Goal: Information Seeking & Learning: Find specific fact

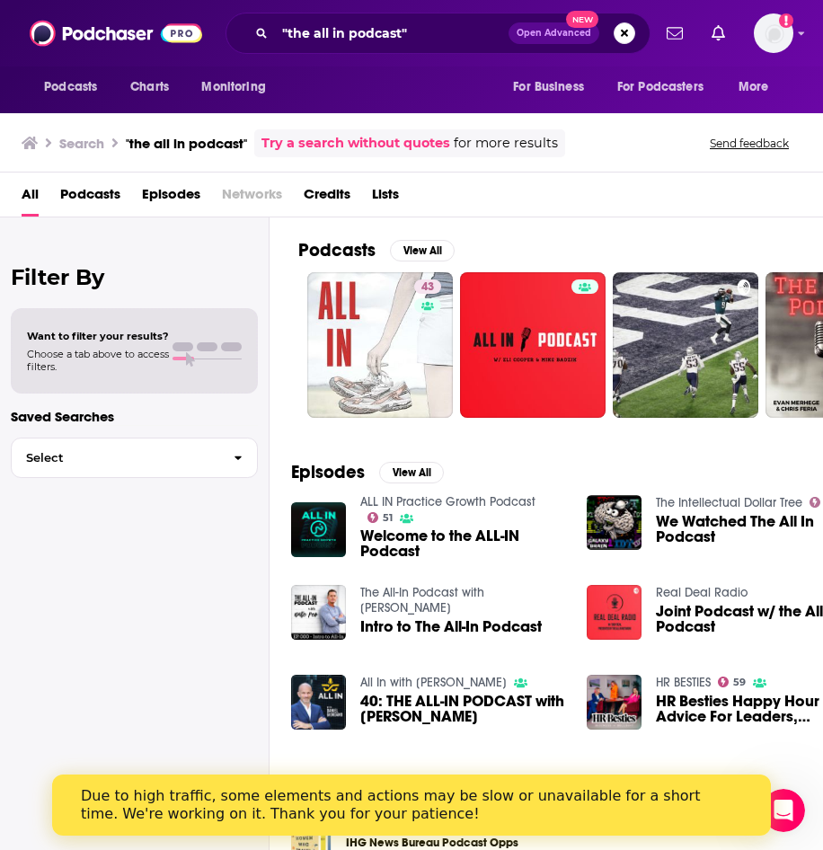
click at [457, 49] on div ""the all in podcast" Open Advanced New" at bounding box center [438, 33] width 425 height 41
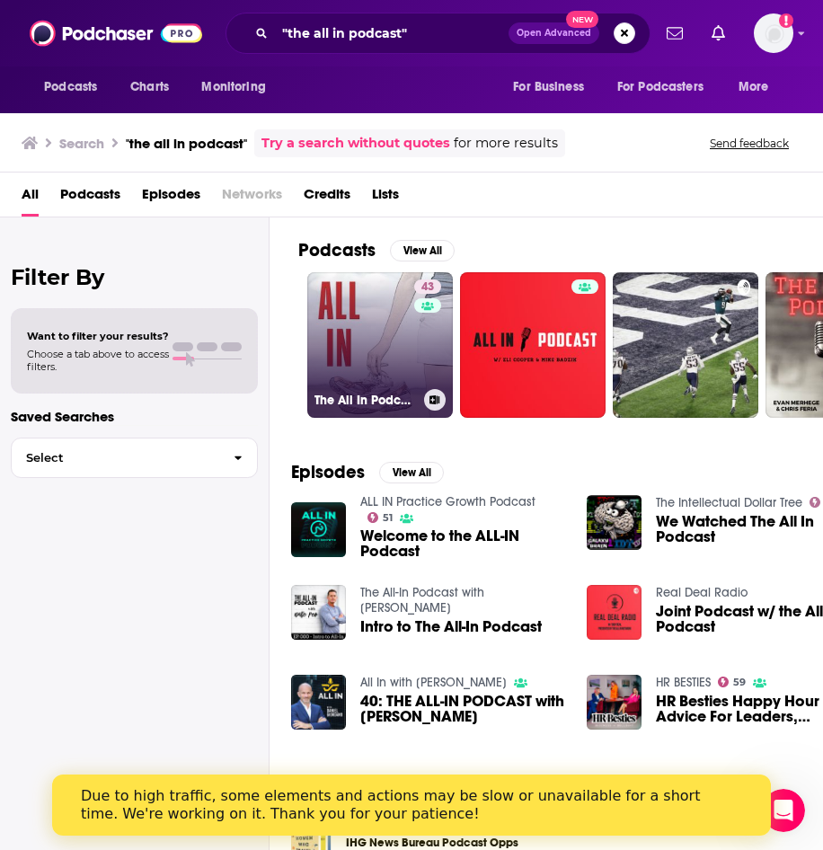
click at [360, 366] on link "43 The All In Podcast" at bounding box center [380, 345] width 146 height 146
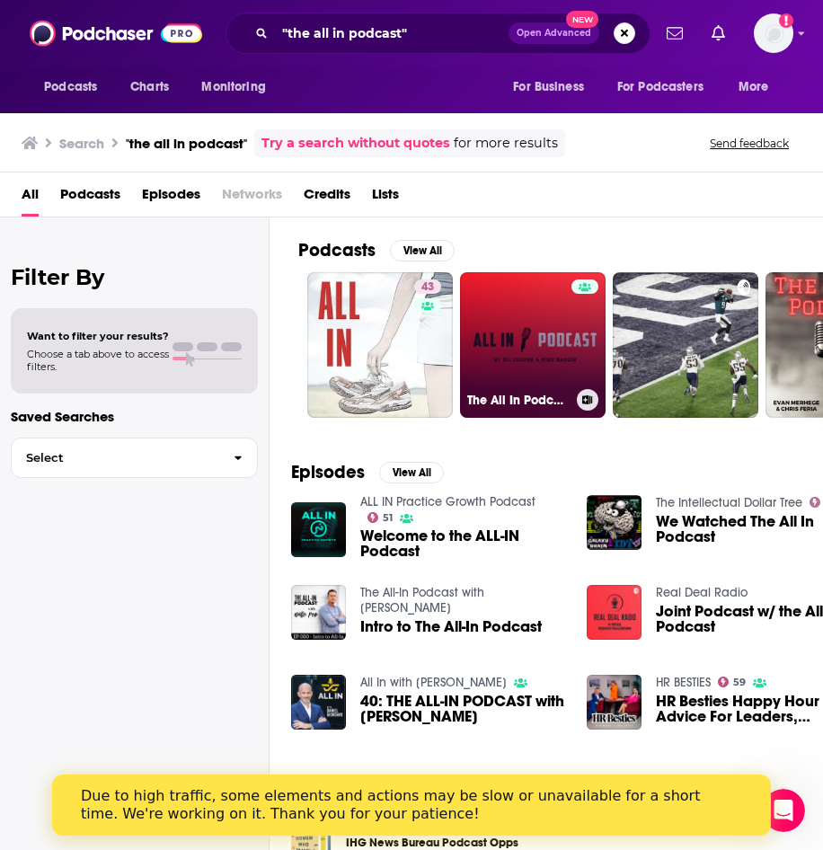
click at [542, 341] on link "The All In Podcast" at bounding box center [533, 345] width 146 height 146
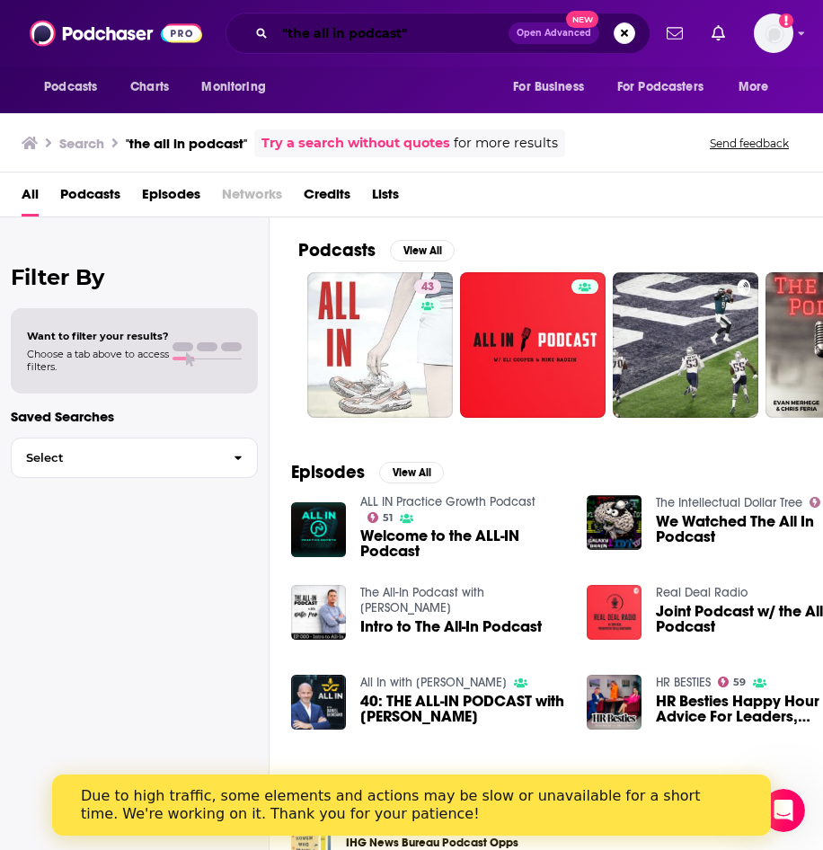
click at [425, 32] on input ""the all in podcast"" at bounding box center [392, 33] width 234 height 29
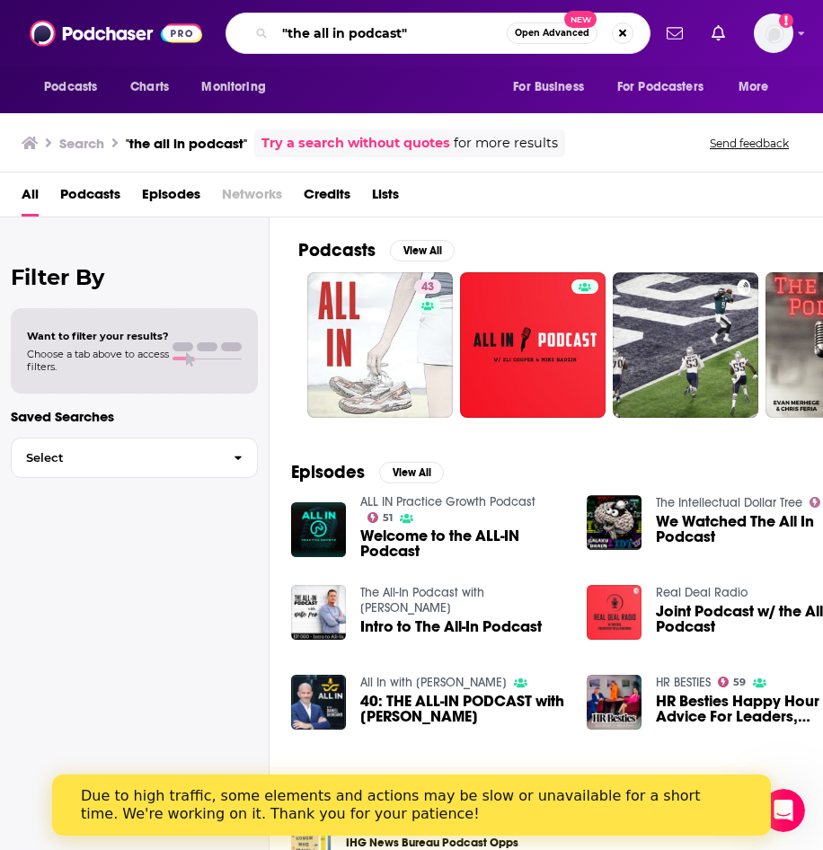
click at [401, 33] on input ""the all in podcast"" at bounding box center [391, 33] width 232 height 29
type input ""the all in podcast calacanis""
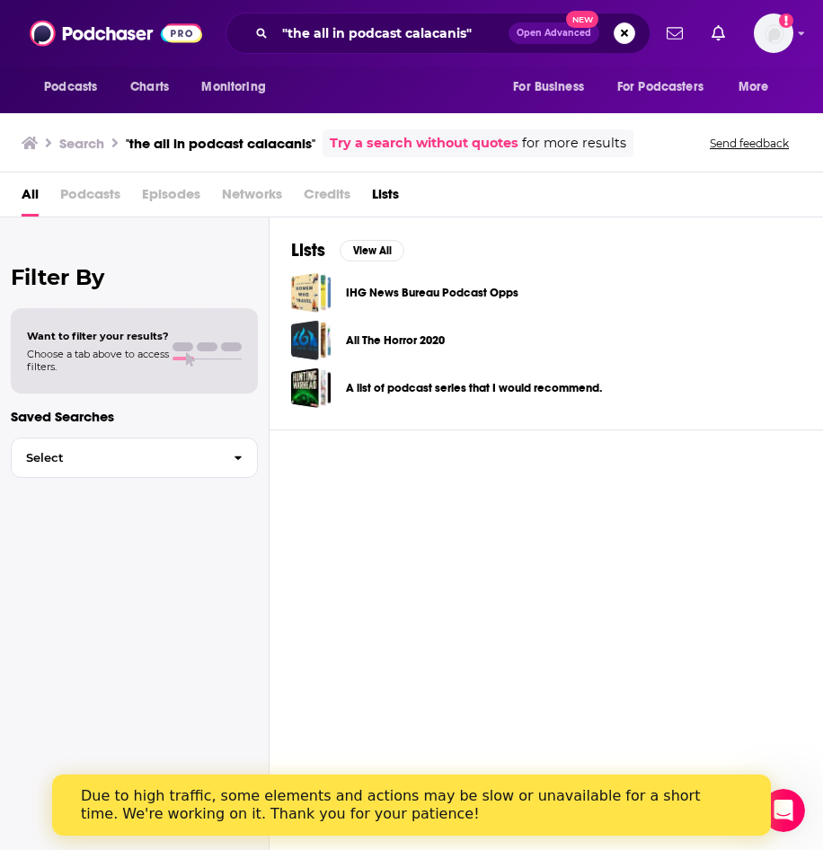
click at [79, 191] on span "Podcasts" at bounding box center [90, 198] width 60 height 37
click at [88, 90] on span "Podcasts" at bounding box center [70, 87] width 53 height 25
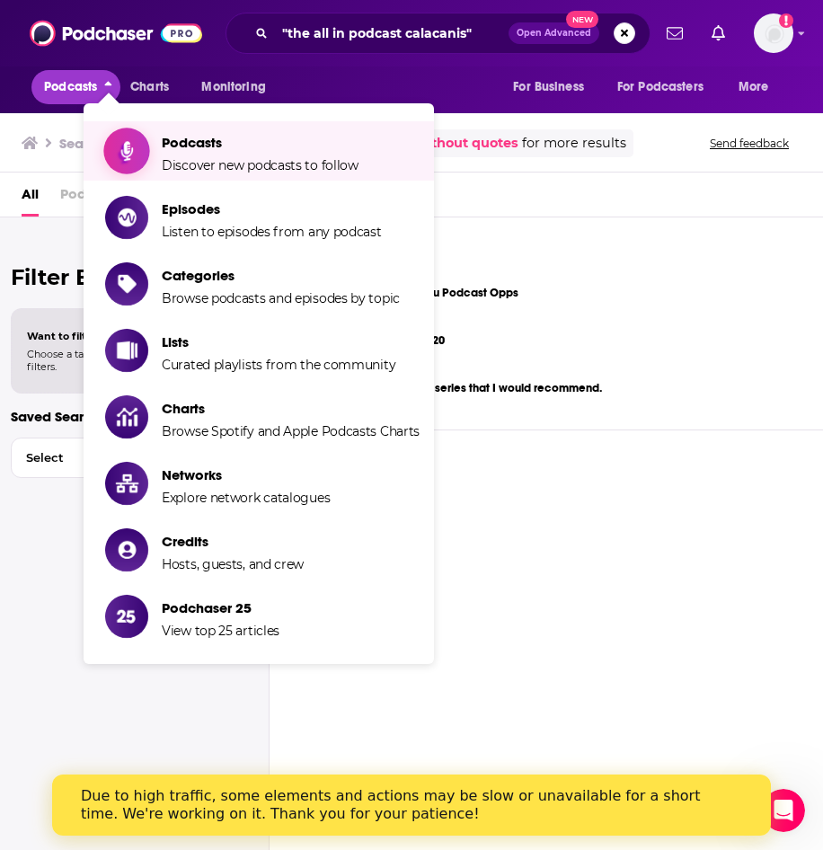
click at [198, 158] on span "Discover new podcasts to follow" at bounding box center [260, 165] width 197 height 16
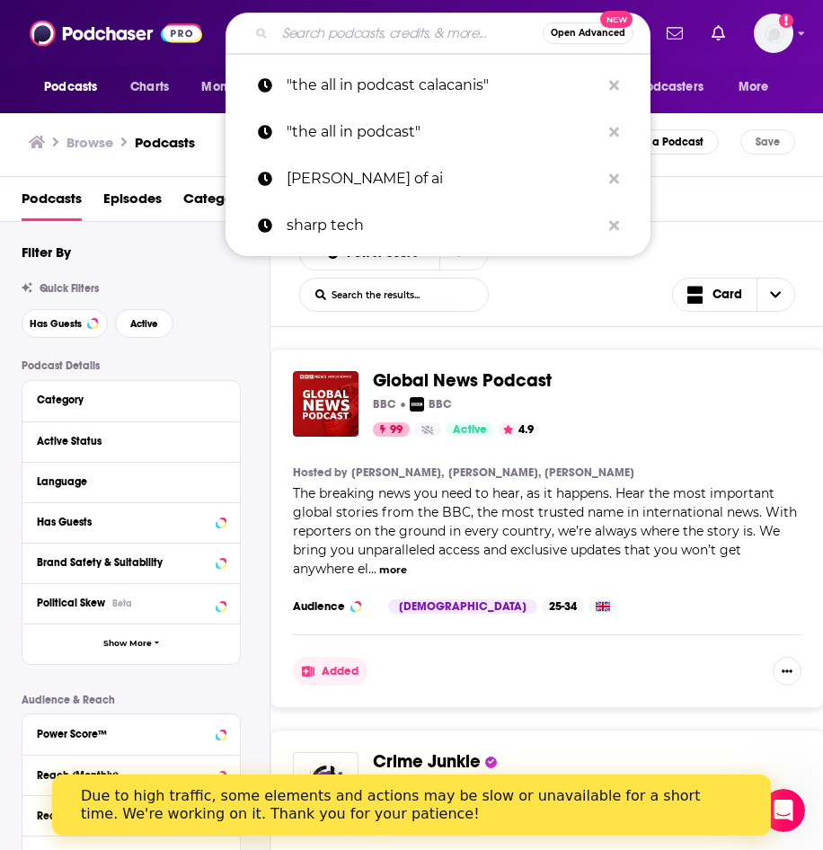
click at [333, 36] on input "Search podcasts, credits, & more..." at bounding box center [409, 33] width 268 height 29
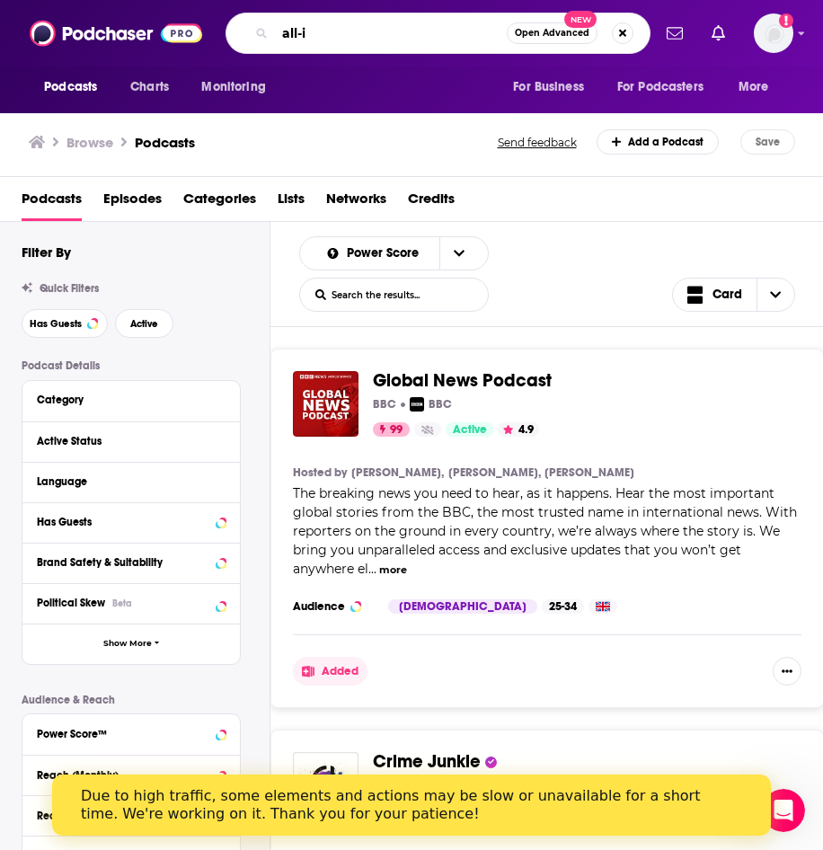
type input "all-in"
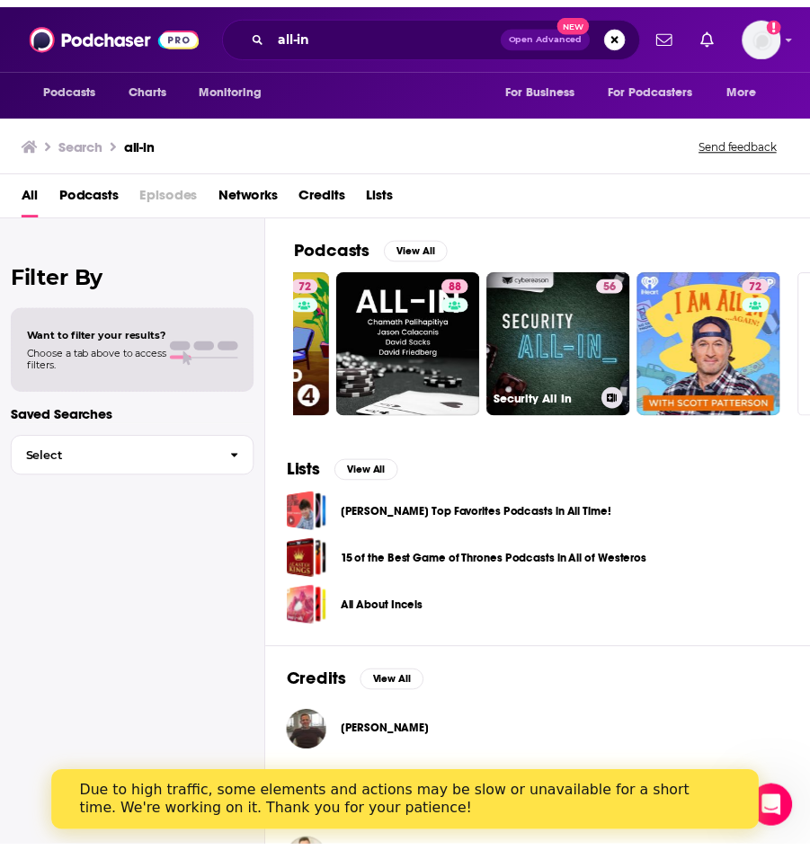
scroll to position [0, 731]
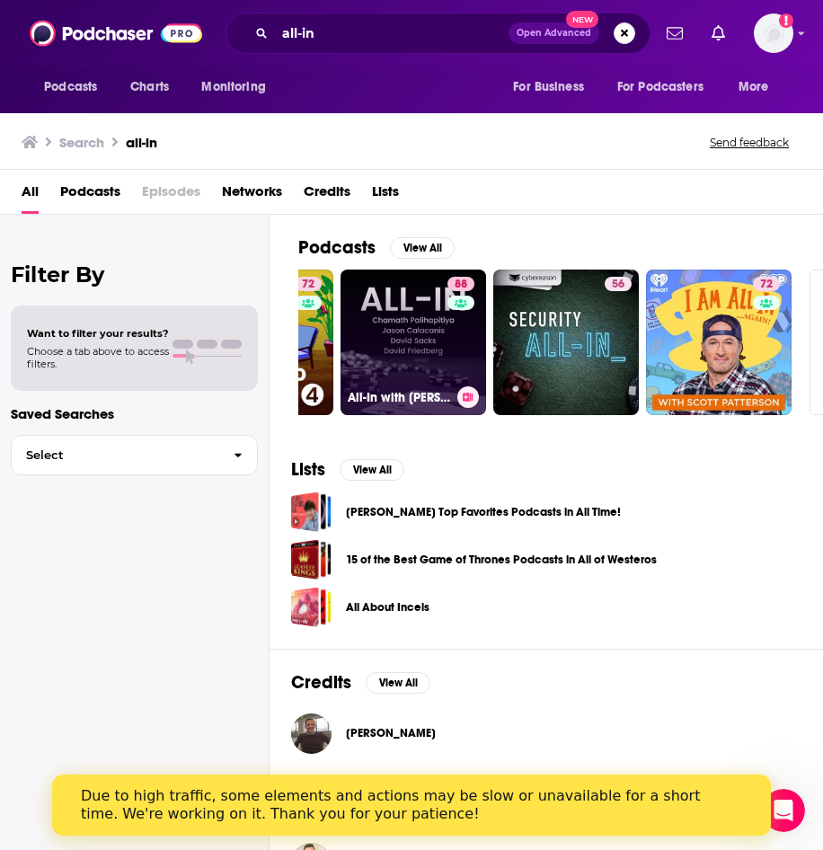
click at [374, 346] on link "88 All-In with [PERSON_NAME], [PERSON_NAME] & [PERSON_NAME]" at bounding box center [414, 343] width 146 height 146
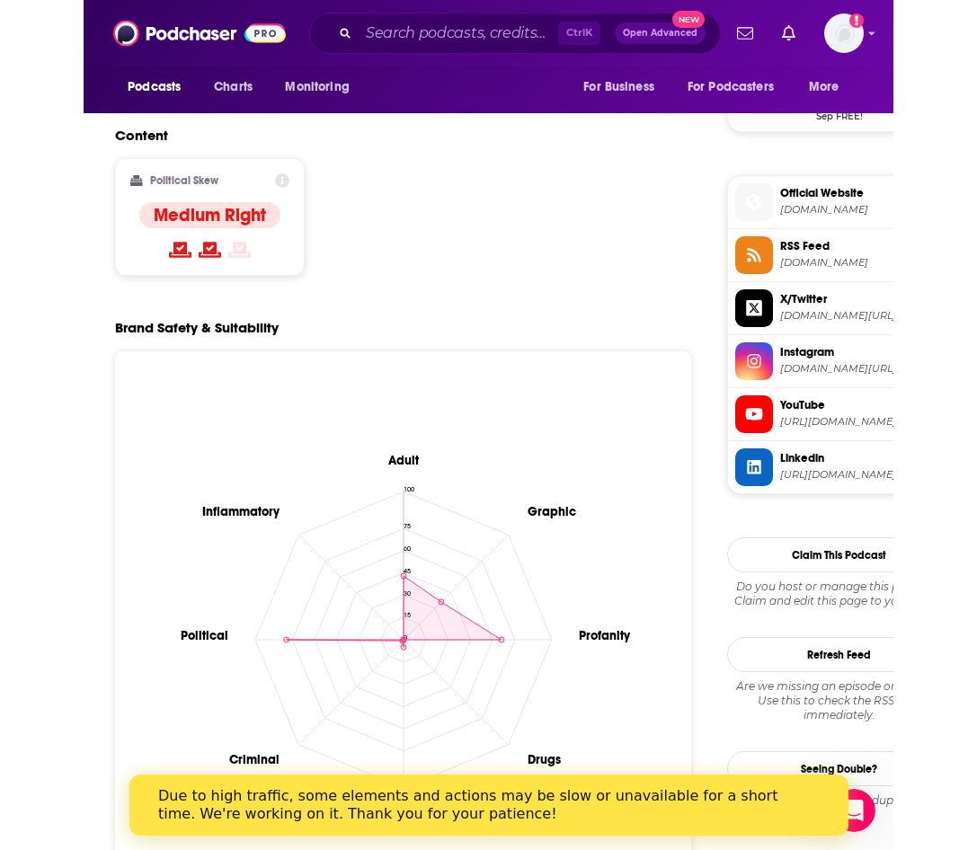
scroll to position [1396, 0]
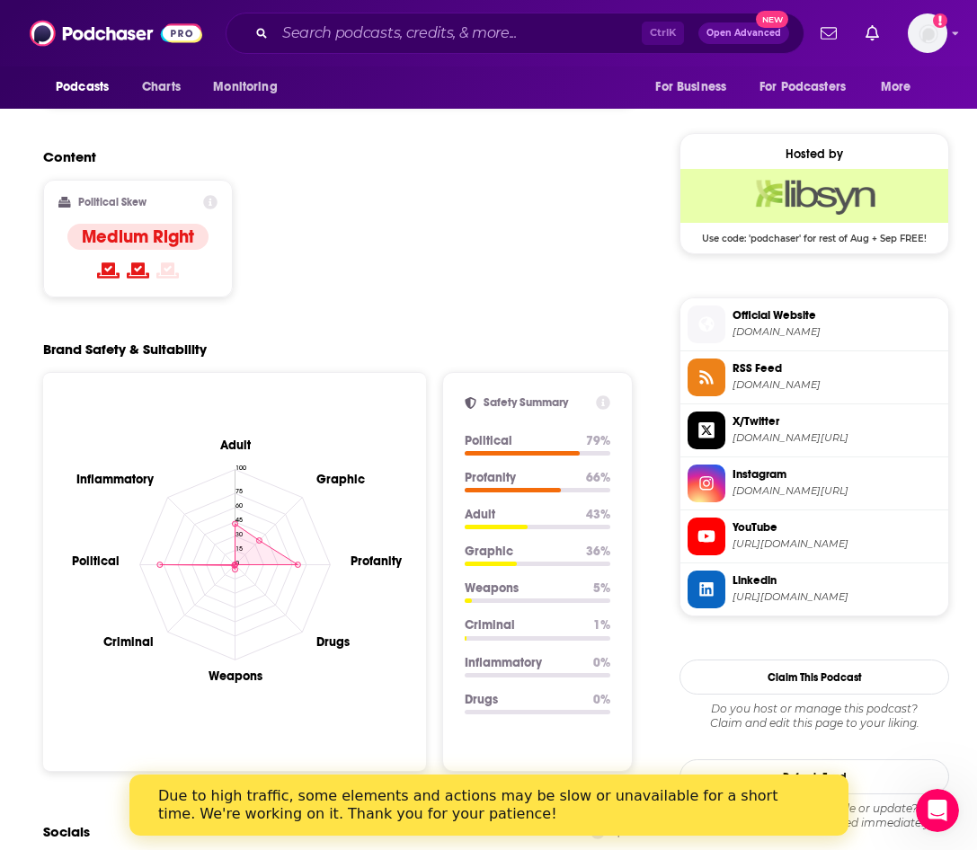
click at [772, 320] on span "Official Website" at bounding box center [837, 315] width 209 height 16
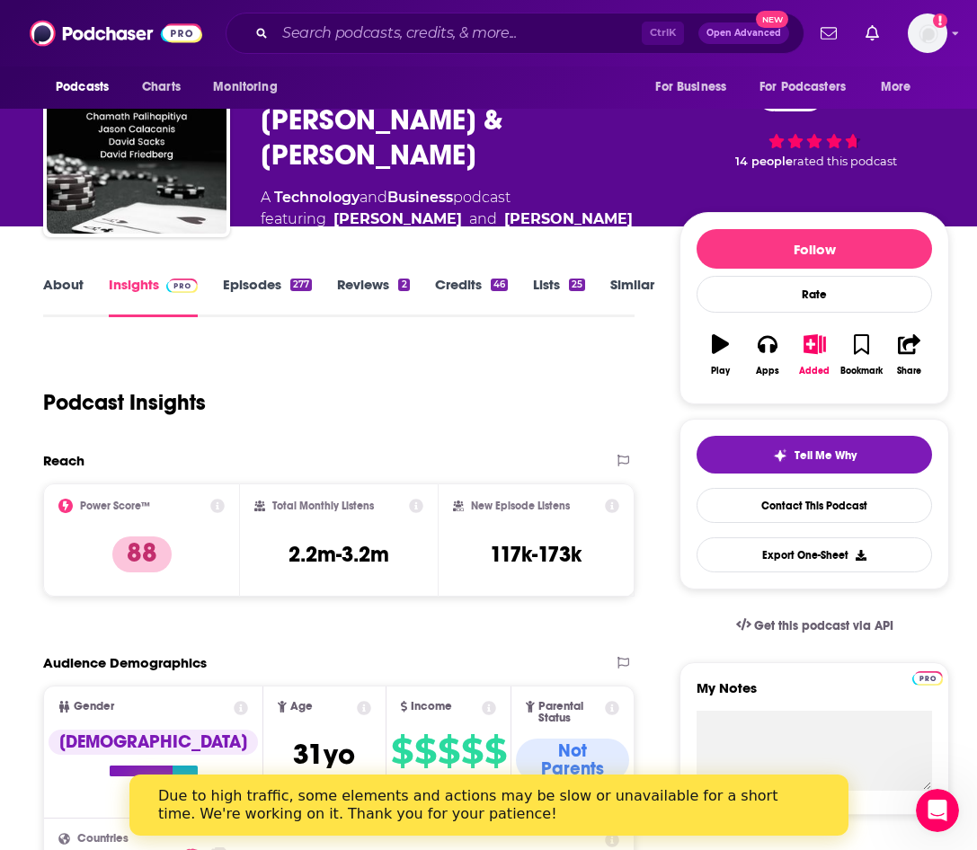
scroll to position [0, 0]
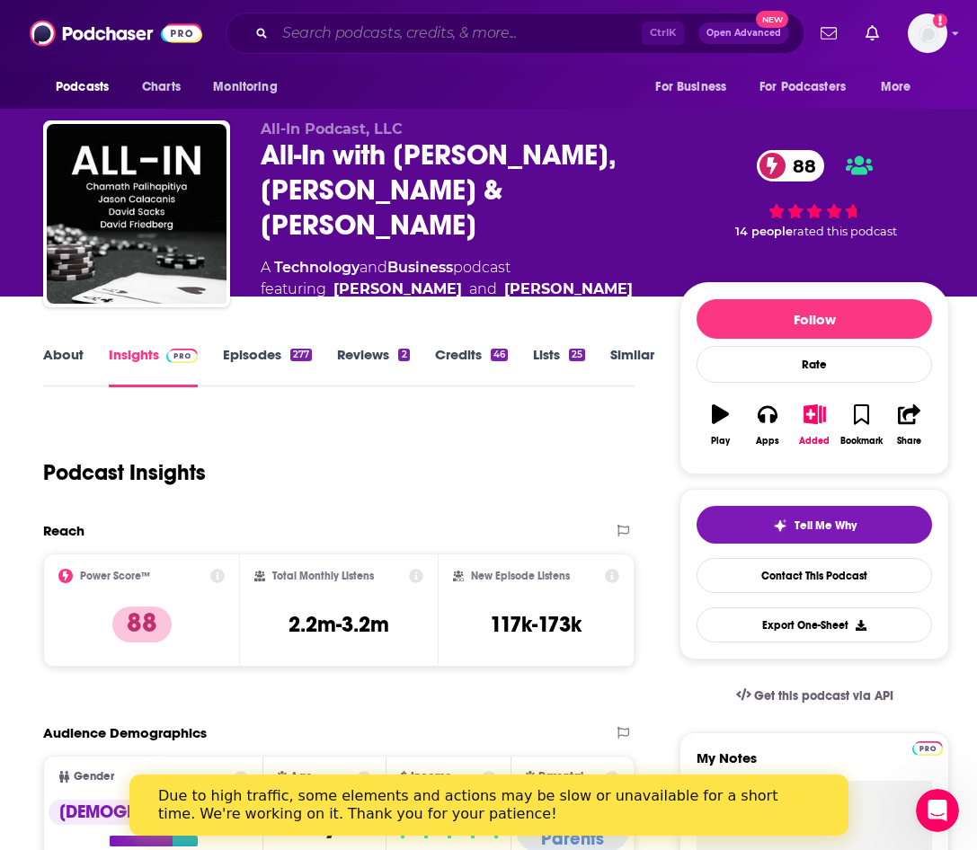
click at [413, 36] on input "Search podcasts, credits, & more..." at bounding box center [458, 33] width 367 height 29
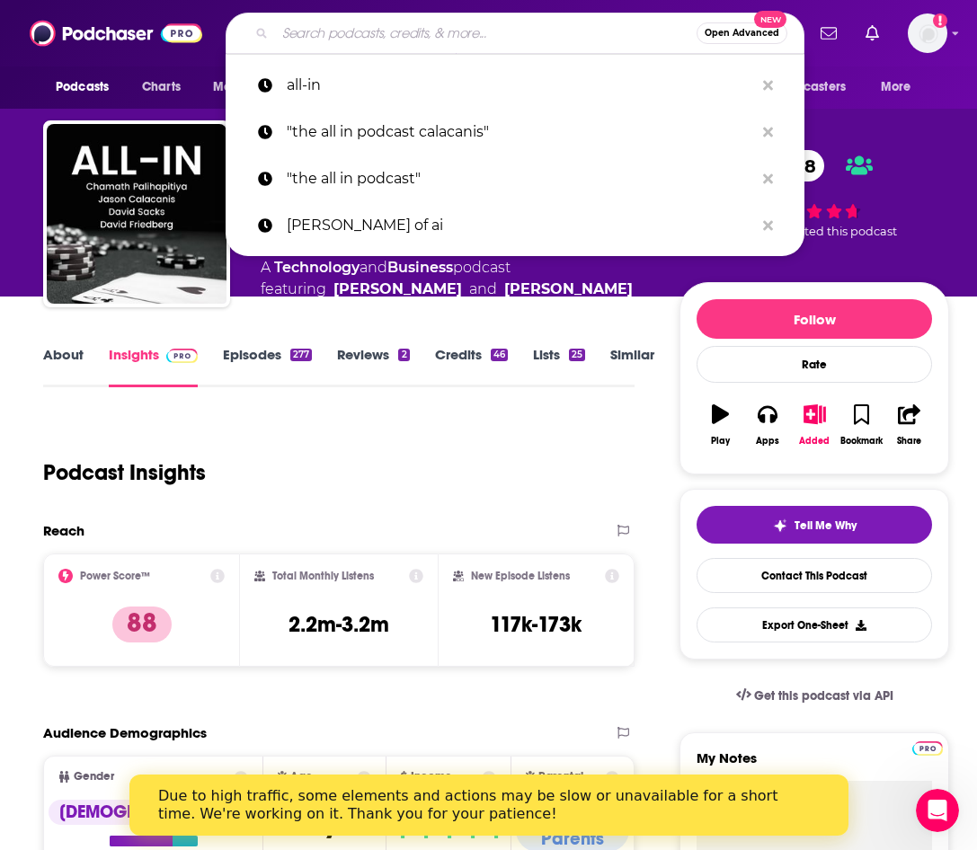
click at [367, 33] on input "Search podcasts, credits, & more..." at bounding box center [486, 33] width 422 height 29
paste input "This Week in Startups"
type input "This Week in Startups"
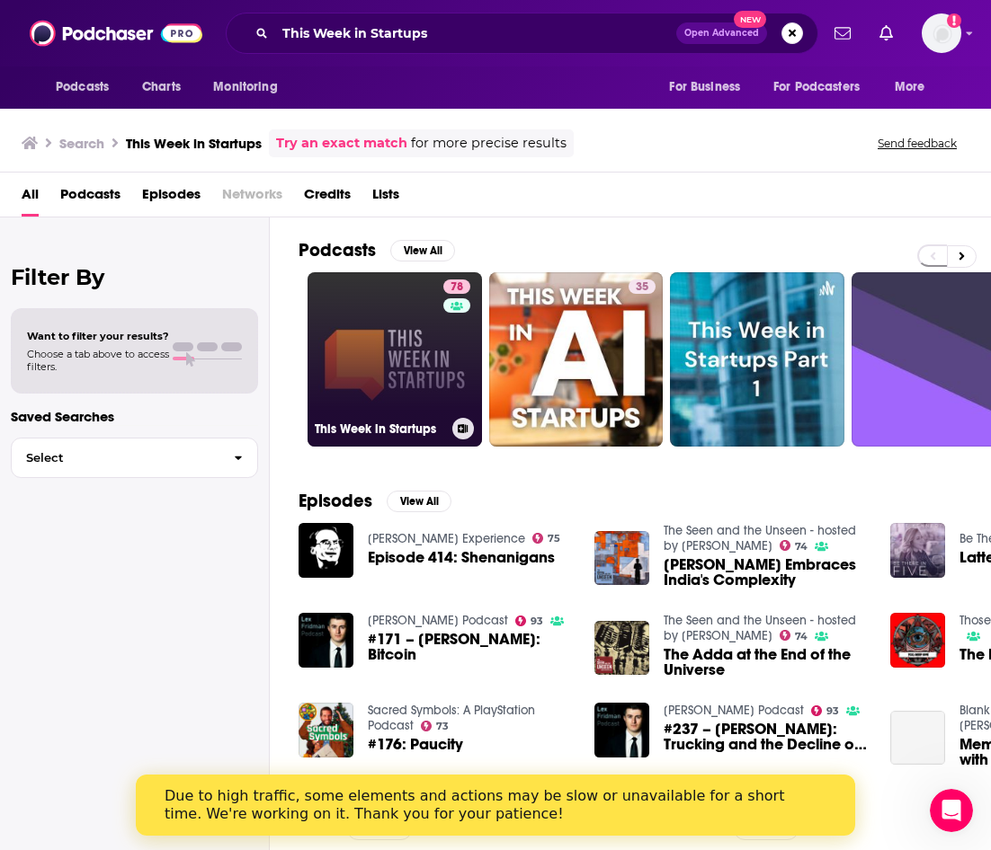
click at [371, 365] on link "78 This Week in Startups" at bounding box center [394, 359] width 174 height 174
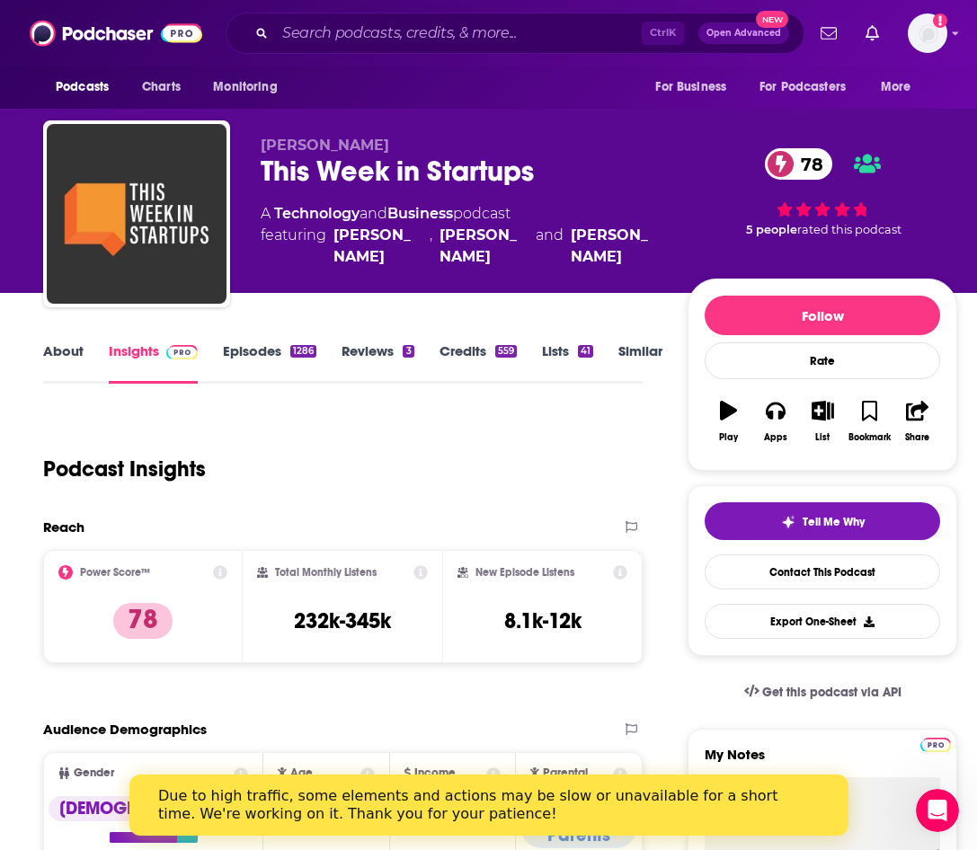
click at [405, 492] on div "Podcast Insights" at bounding box center [335, 459] width 585 height 92
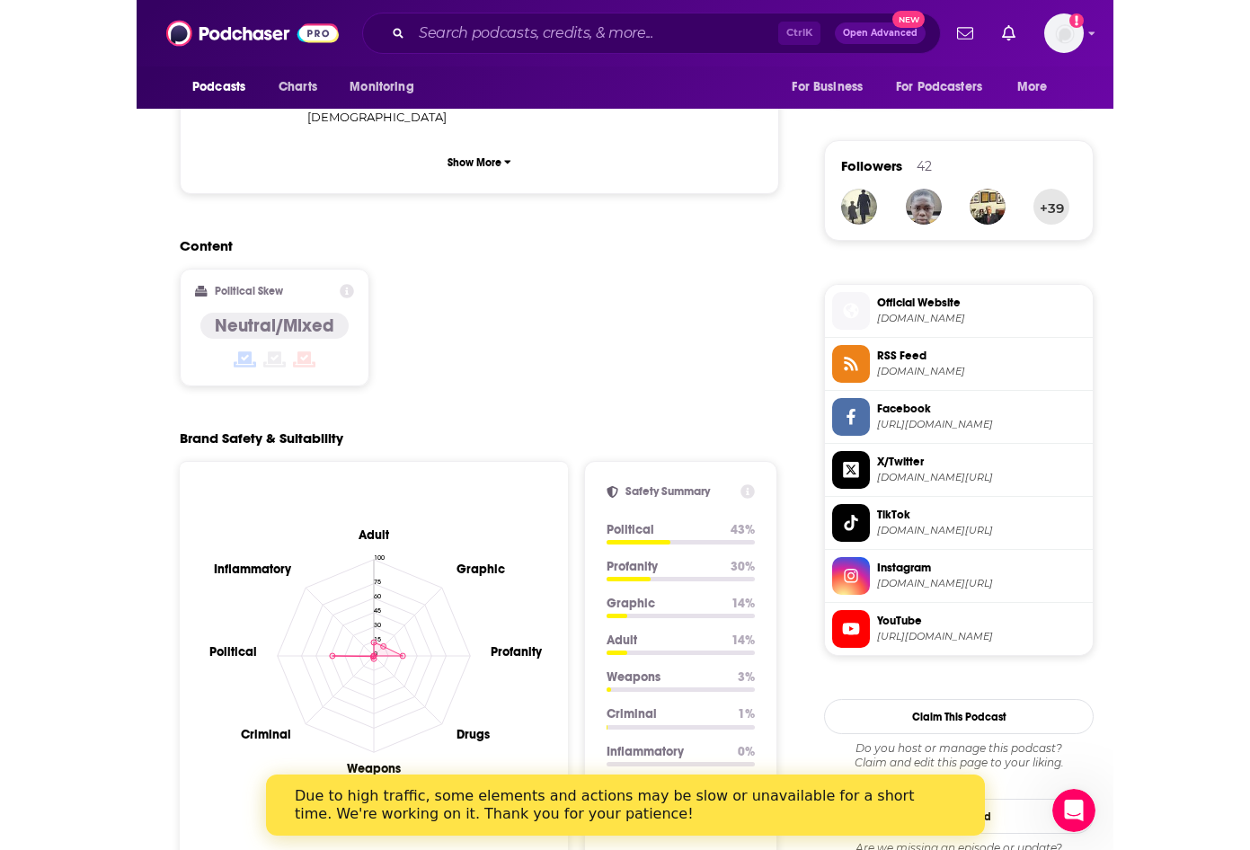
scroll to position [1242, 0]
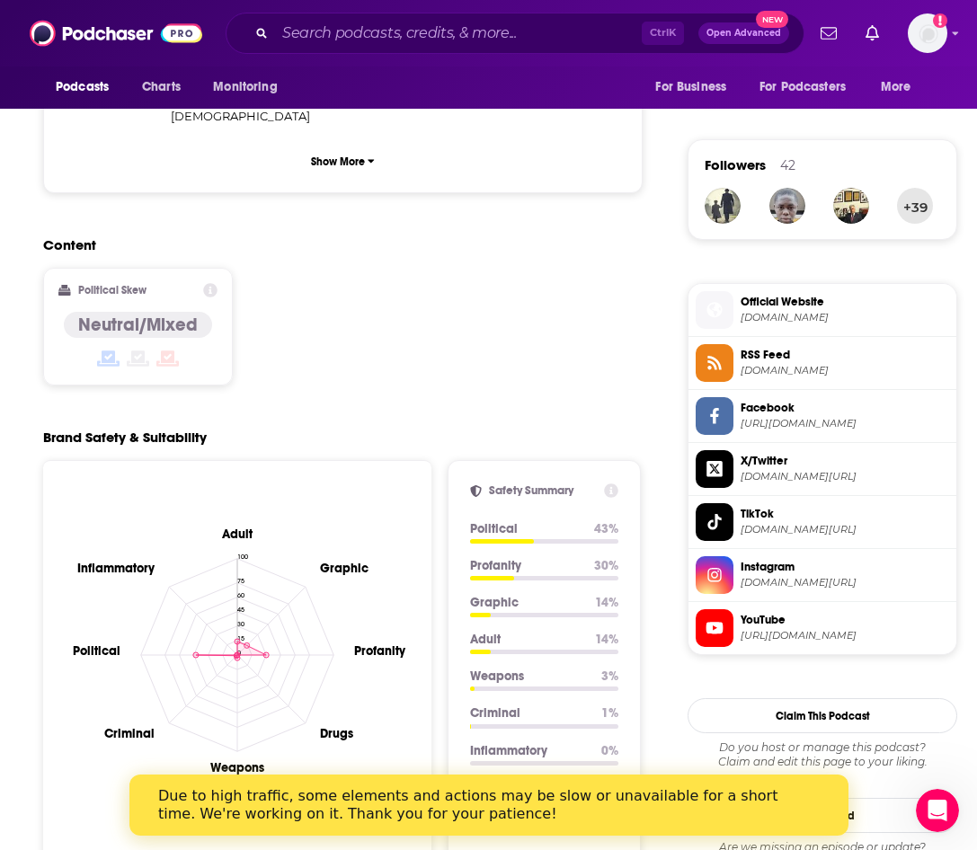
click at [592, 289] on div "Content Political Skew Neutral/Mixed" at bounding box center [343, 318] width 600 height 164
click at [632, 263] on div "Content Political Skew Neutral/Mixed" at bounding box center [343, 318] width 600 height 164
click at [791, 475] on span "[DOMAIN_NAME][URL]" at bounding box center [845, 476] width 209 height 13
click at [823, 641] on span "[URL][DOMAIN_NAME]" at bounding box center [845, 635] width 209 height 13
click at [717, 585] on span at bounding box center [715, 575] width 38 height 38
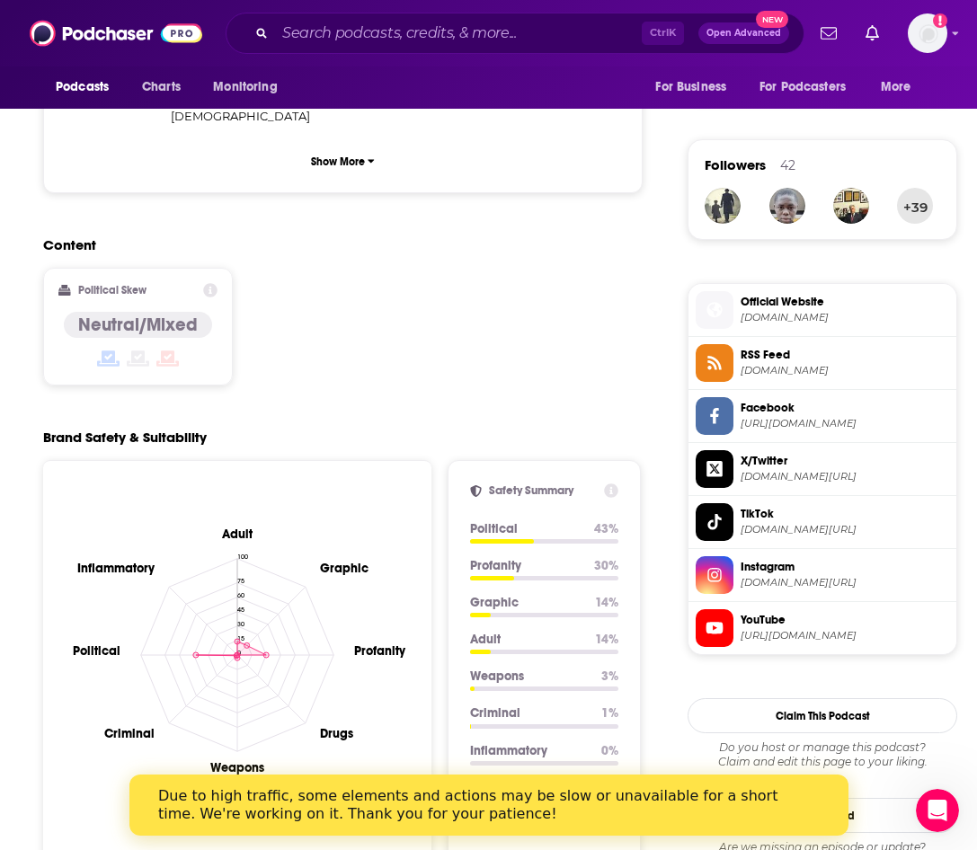
click at [823, 645] on span "YouTube [URL][DOMAIN_NAME]" at bounding box center [842, 627] width 216 height 36
click at [794, 644] on span "YouTube [URL][DOMAIN_NAME]" at bounding box center [842, 627] width 216 height 36
click at [823, 526] on span "[DOMAIN_NAME][URL]" at bounding box center [845, 529] width 209 height 13
click at [172, 236] on h2 "Content" at bounding box center [335, 244] width 585 height 17
click at [823, 304] on span "Official Website" at bounding box center [845, 302] width 209 height 16
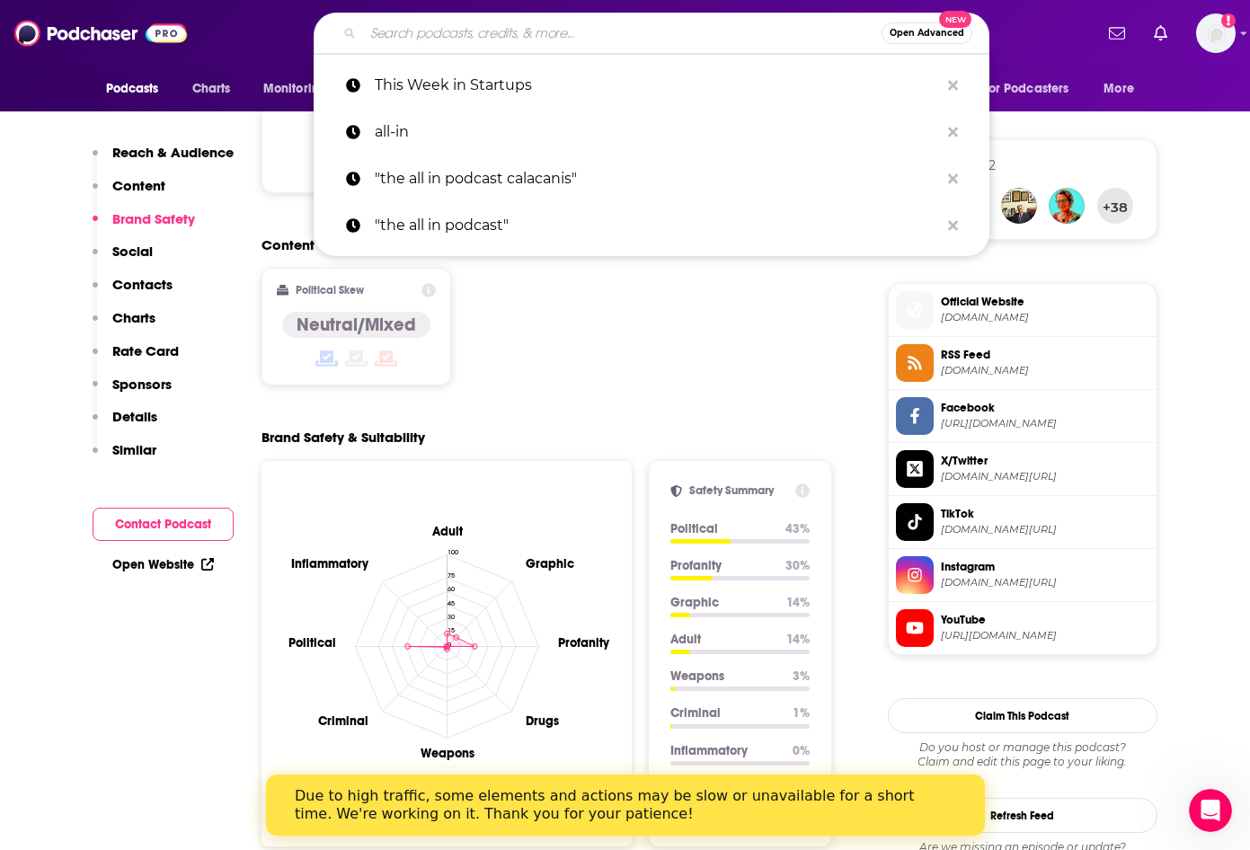
click at [541, 43] on input "Search podcasts, credits, & more..." at bounding box center [622, 33] width 519 height 29
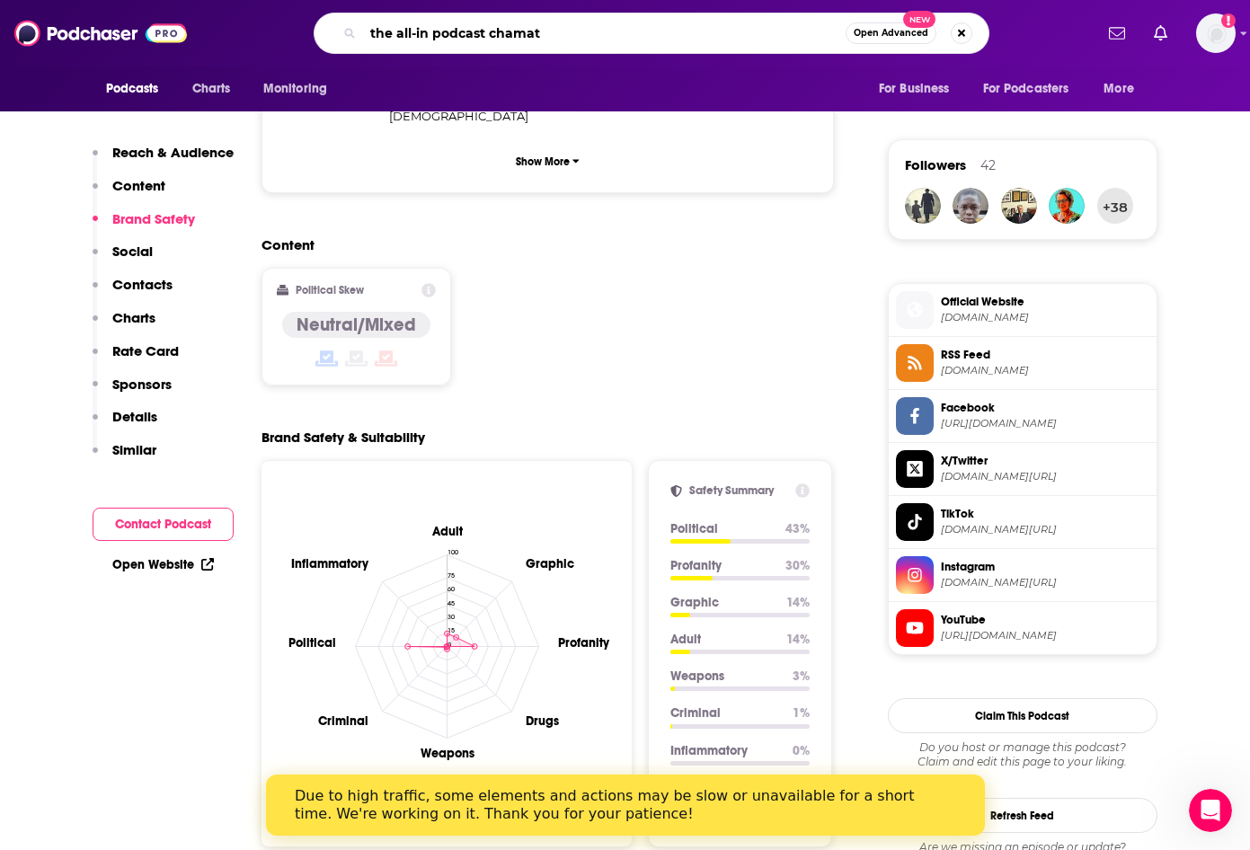
type input "the all-in podcast chamath"
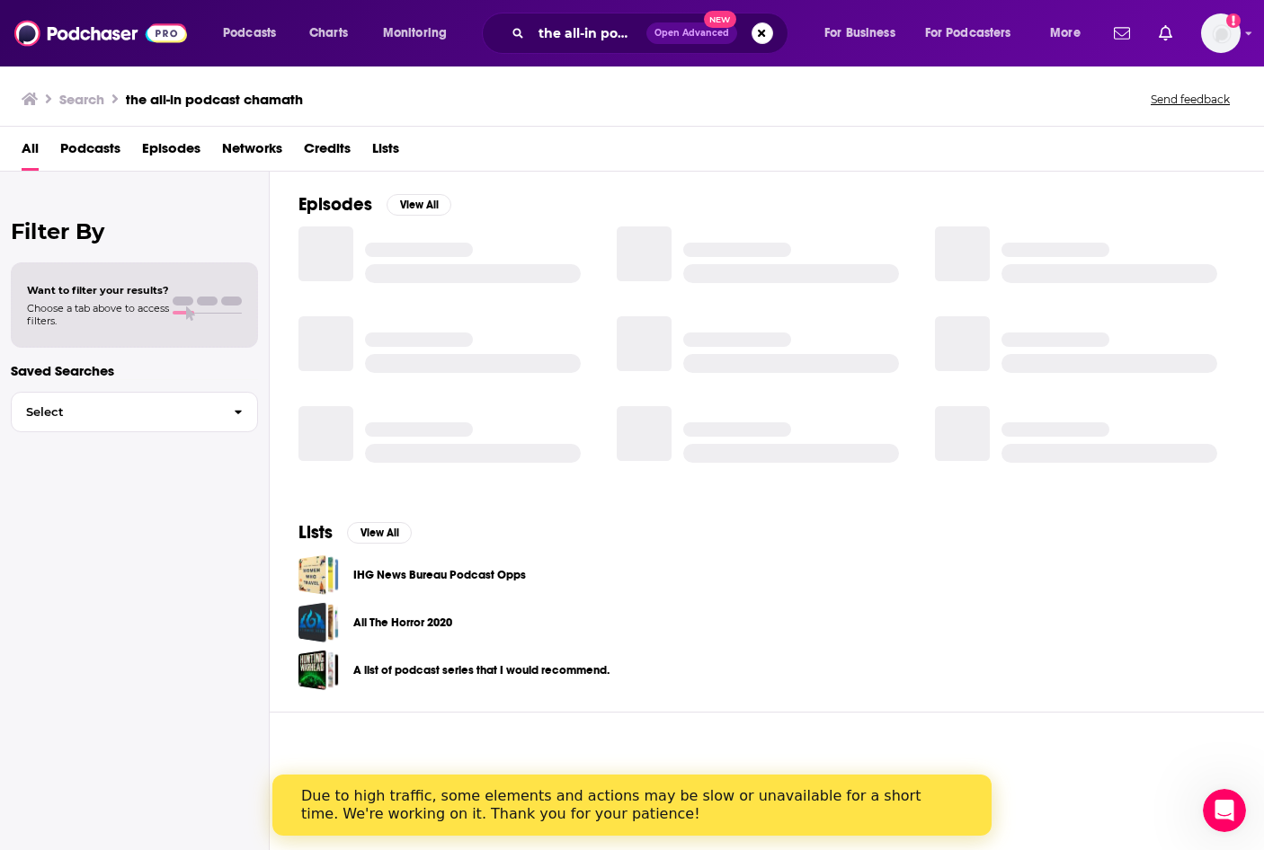
click at [84, 158] on span "Podcasts" at bounding box center [90, 152] width 60 height 37
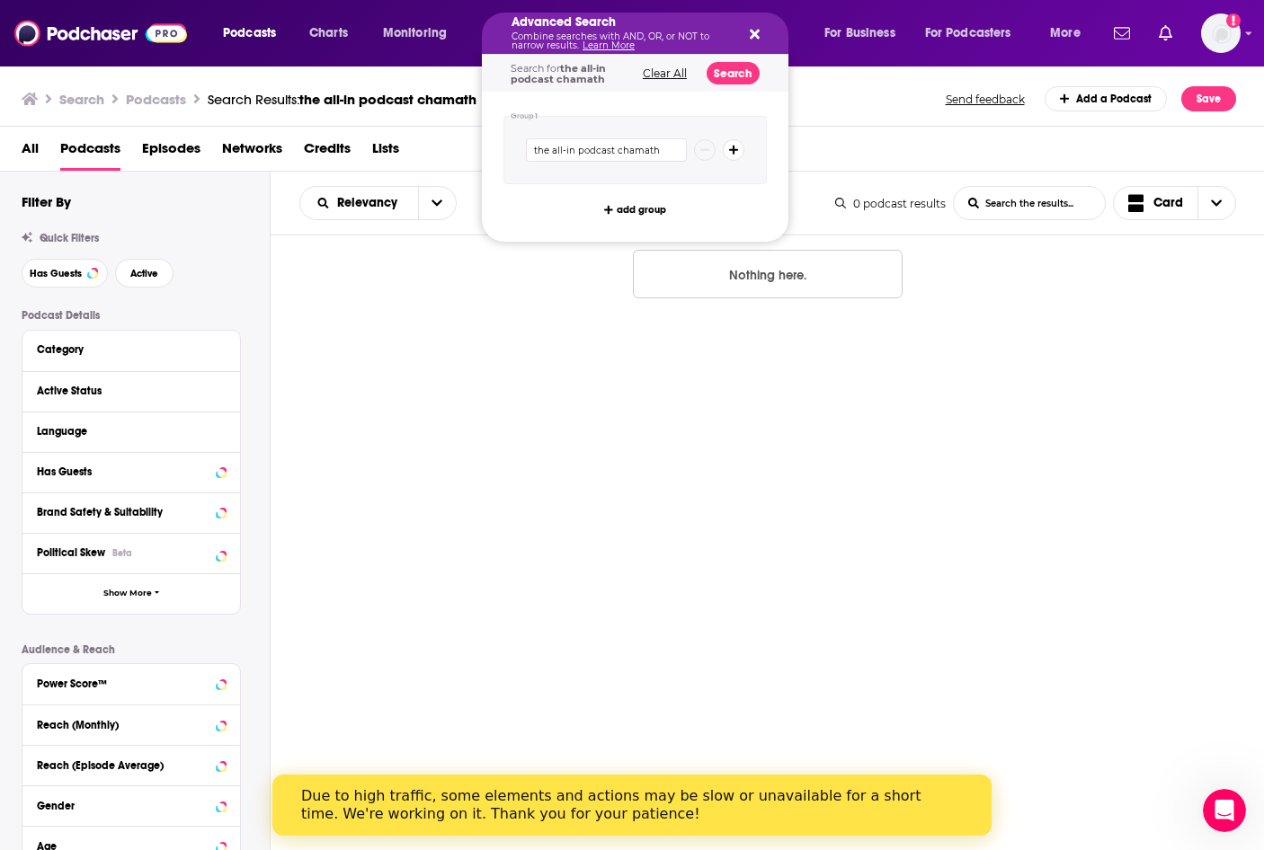
click at [597, 289] on div "Nothing here." at bounding box center [768, 282] width 994 height 92
click at [744, 34] on button "Search podcasts, credits, & more..." at bounding box center [751, 33] width 14 height 14
click at [565, 285] on div "Nothing here." at bounding box center [768, 282] width 994 height 92
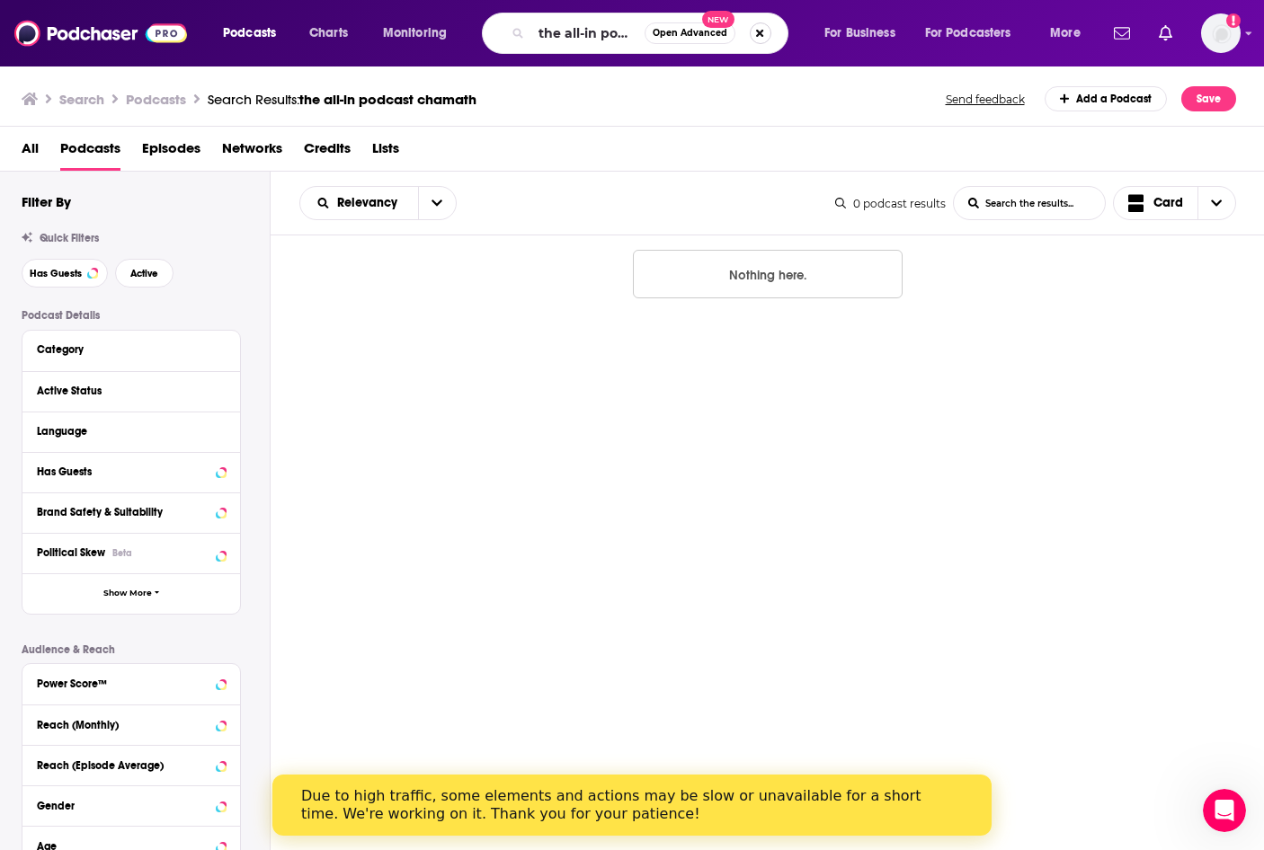
click at [761, 31] on button "Search podcasts, credits, & more..." at bounding box center [761, 33] width 22 height 22
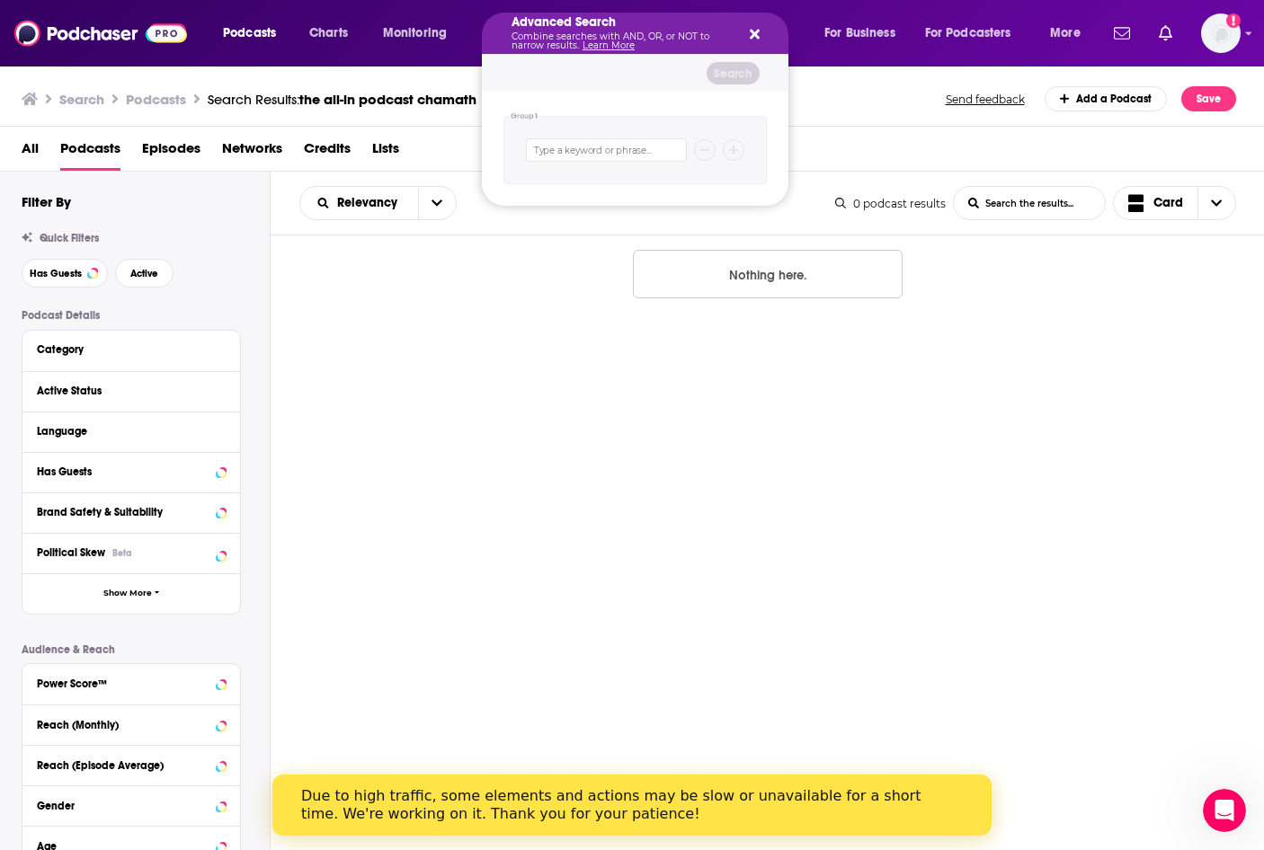
click at [751, 28] on icon "Search podcasts, credits, & more..." at bounding box center [755, 34] width 10 height 14
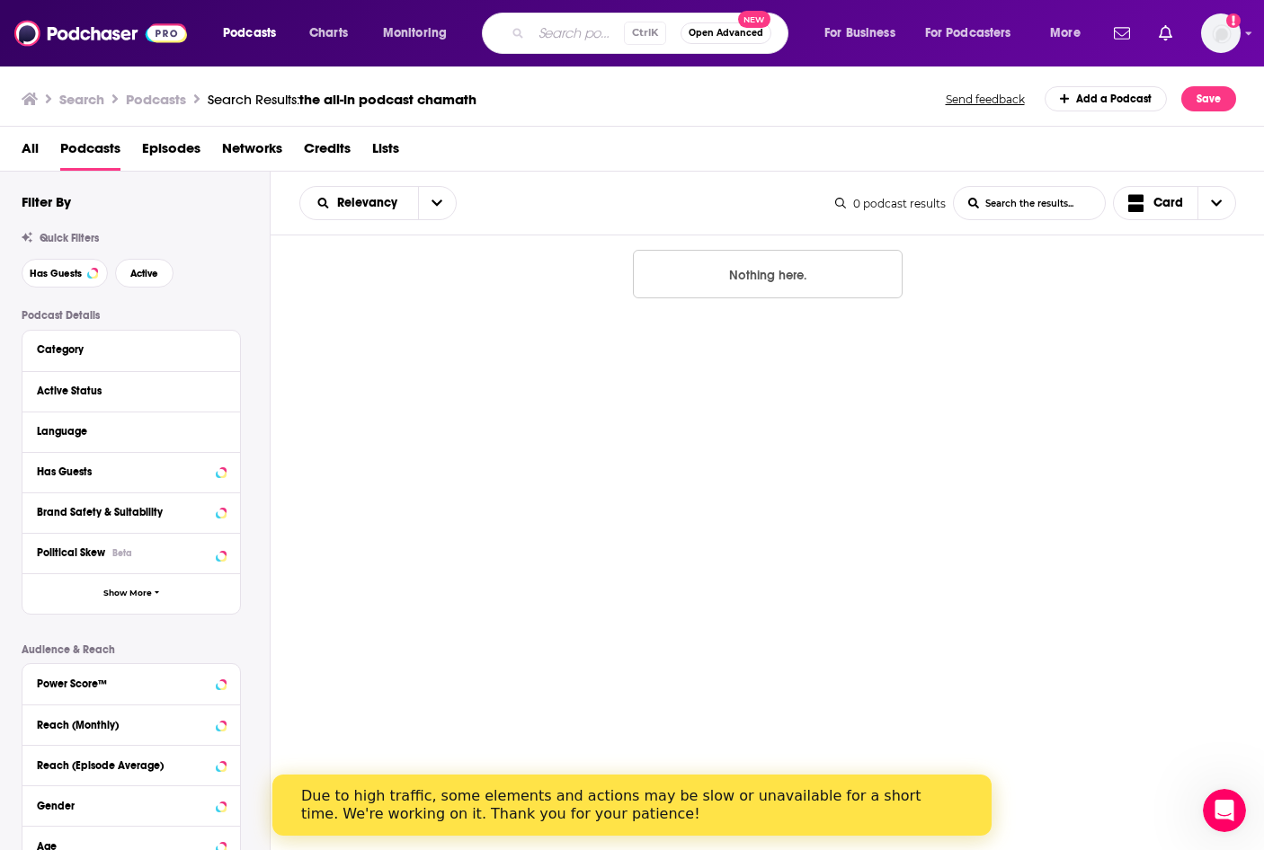
click at [602, 37] on input "Search podcasts, credits, & more..." at bounding box center [577, 33] width 93 height 29
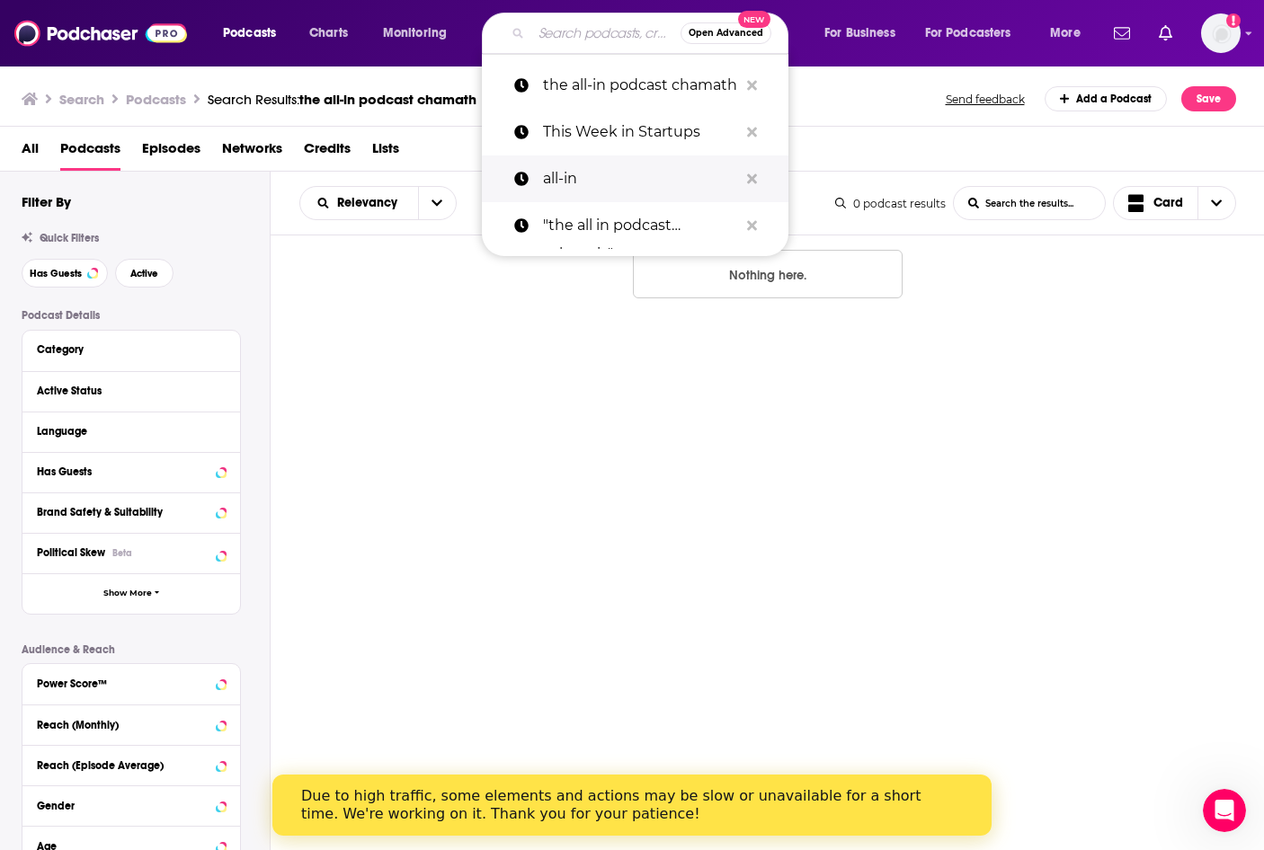
click at [588, 177] on p "all-in" at bounding box center [640, 179] width 195 height 47
type input "all-in"
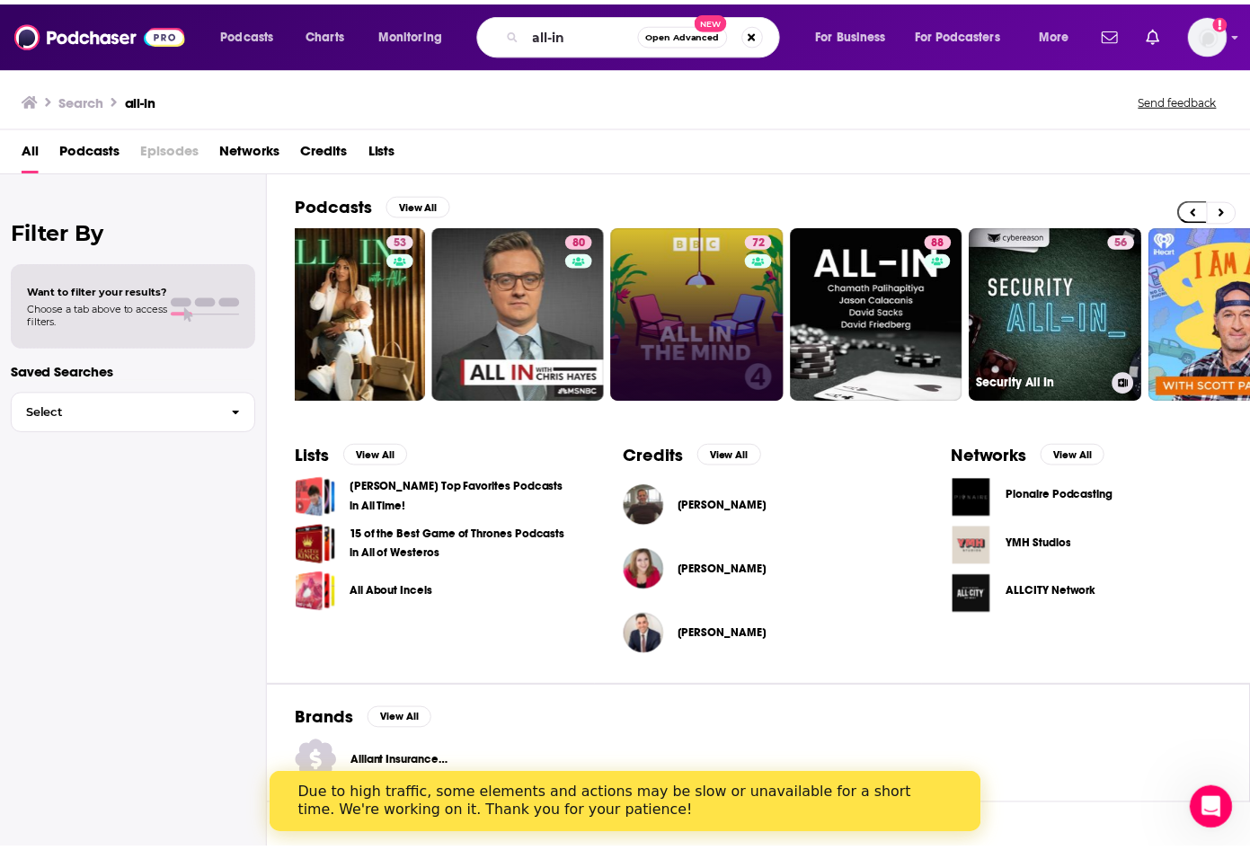
scroll to position [0, 439]
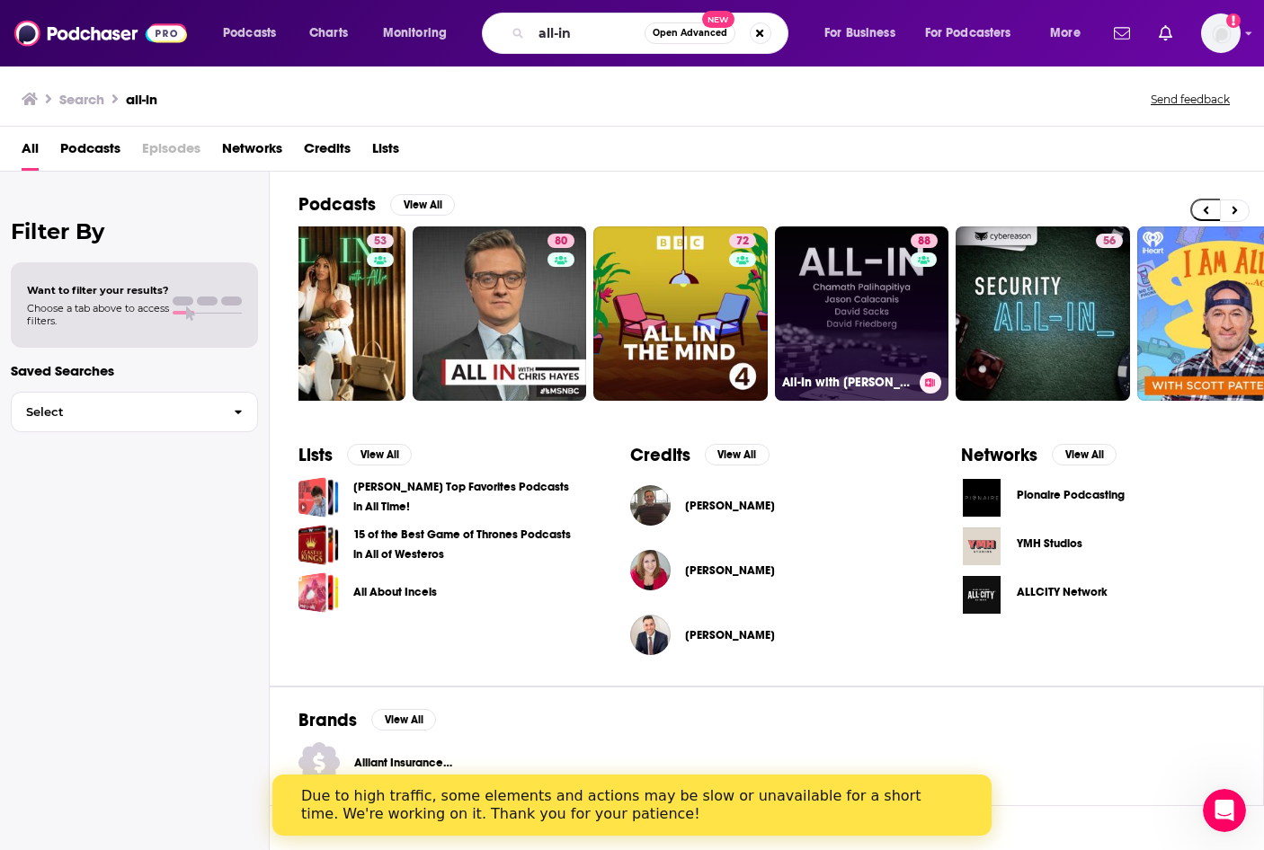
click at [823, 342] on link "88 All-In with [PERSON_NAME], [PERSON_NAME] & [PERSON_NAME]" at bounding box center [862, 314] width 174 height 174
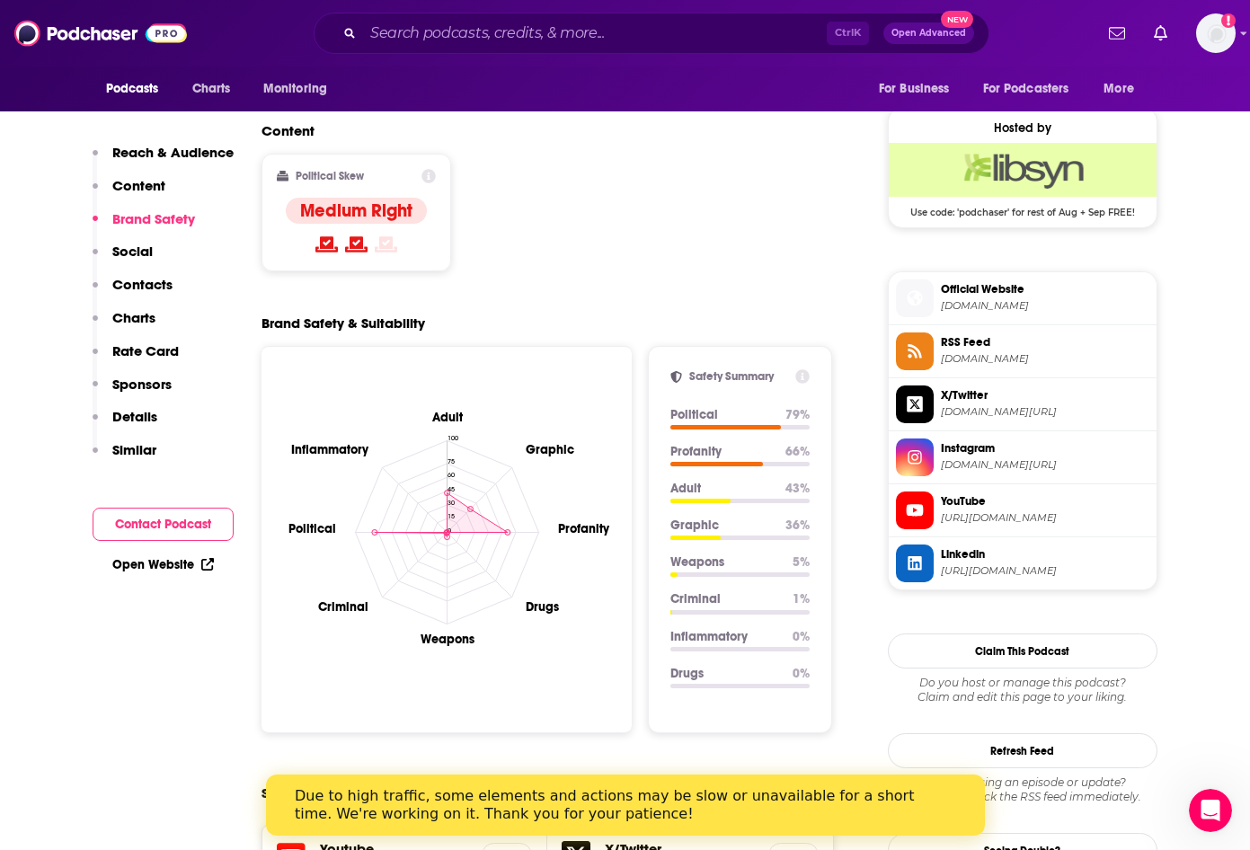
scroll to position [1419, 0]
click at [285, 776] on h2 "Socials" at bounding box center [285, 793] width 47 height 34
click at [823, 570] on span "[URL][DOMAIN_NAME]" at bounding box center [1045, 570] width 209 height 13
click at [223, 330] on div "Reach & Audience Content Brand Safety Social Contacts Charts Rate Card Sponsors…" at bounding box center [163, 309] width 141 height 331
